Goal: Task Accomplishment & Management: Use online tool/utility

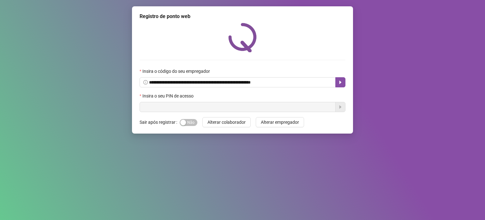
click at [159, 105] on input "text" at bounding box center [238, 107] width 196 height 10
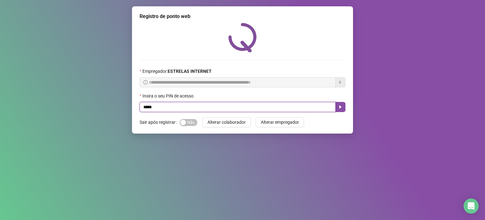
type input "*****"
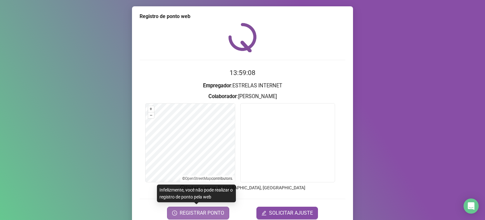
click at [215, 209] on span "REGISTRAR PONTO" at bounding box center [202, 213] width 45 height 8
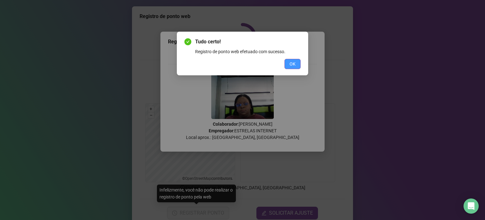
click at [299, 66] on button "OK" at bounding box center [293, 64] width 16 height 10
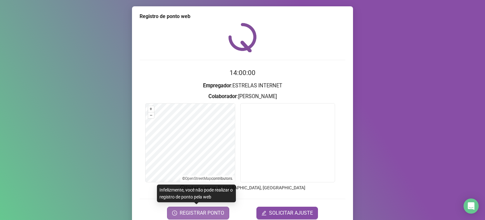
click at [197, 215] on span "REGISTRAR PONTO" at bounding box center [202, 213] width 45 height 8
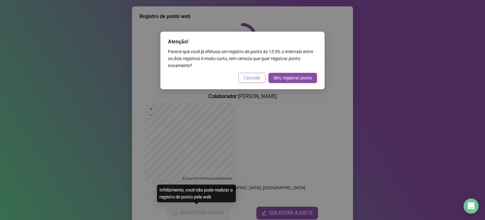
click at [259, 76] on span "Cancelar" at bounding box center [252, 77] width 17 height 7
